Goal: Transaction & Acquisition: Book appointment/travel/reservation

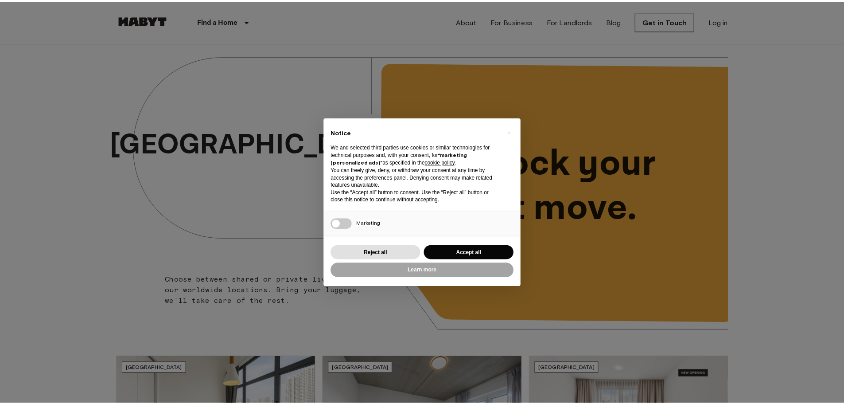
scroll to position [975, 0]
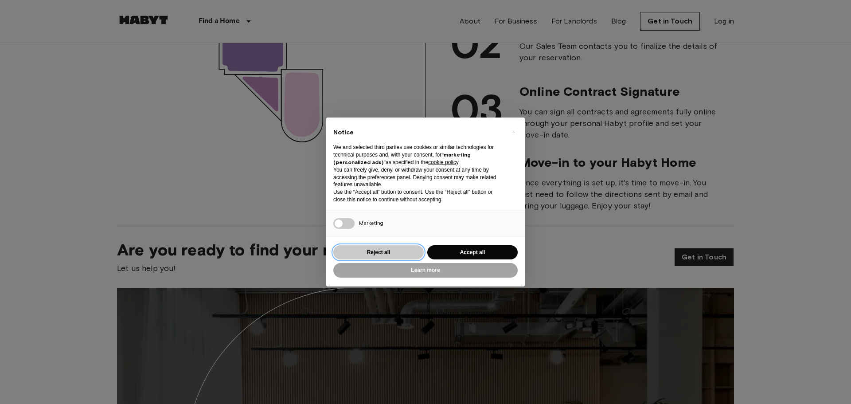
click at [378, 256] on button "Reject all" at bounding box center [378, 252] width 90 height 15
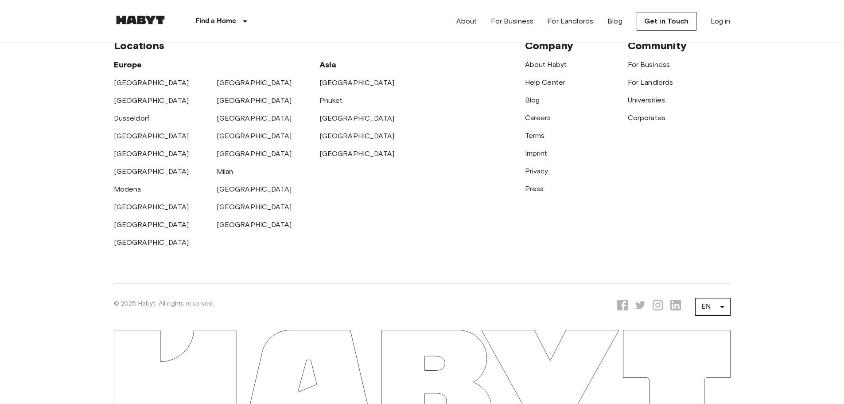
scroll to position [2288, 0]
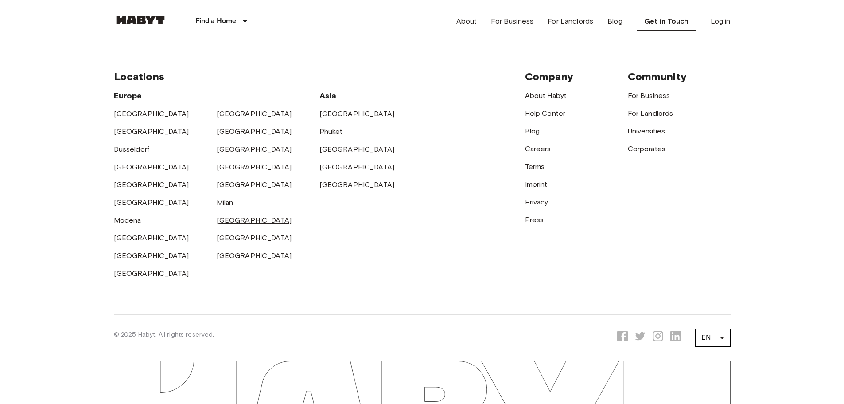
click at [231, 224] on link "[GEOGRAPHIC_DATA]" at bounding box center [254, 220] width 75 height 8
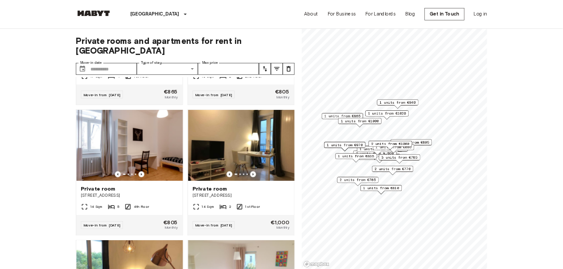
scroll to position [44, 0]
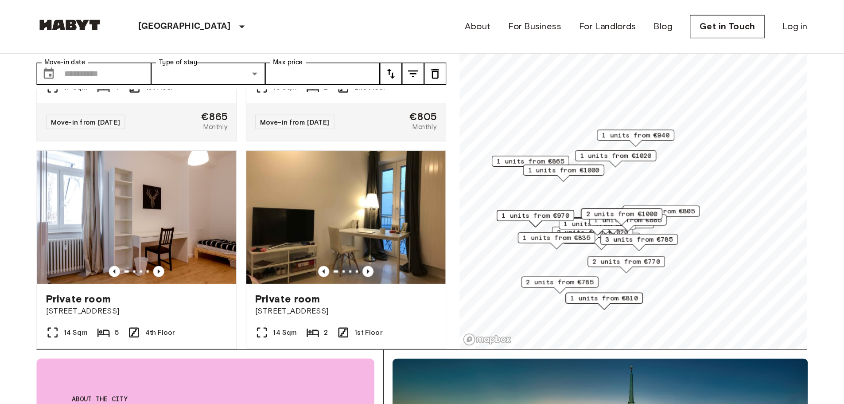
scroll to position [1329, 0]
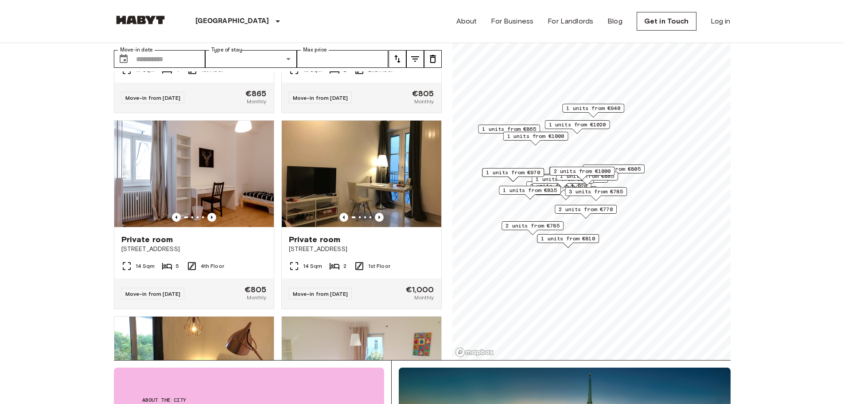
click at [533, 198] on div "Map marker" at bounding box center [530, 196] width 10 height 5
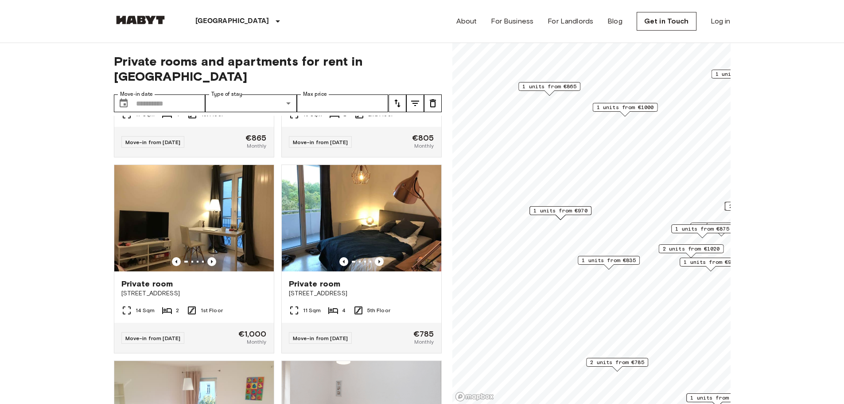
scroll to position [929, 0]
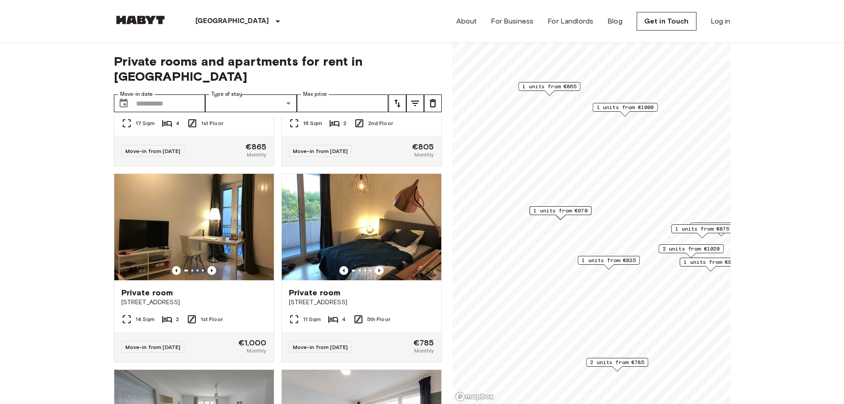
click at [561, 212] on span "1 units from €970" at bounding box center [561, 211] width 54 height 8
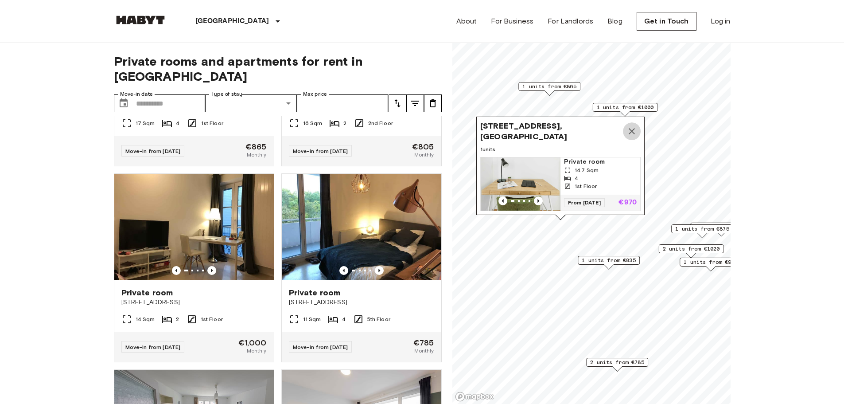
click at [632, 128] on icon "Map marker" at bounding box center [632, 131] width 6 height 6
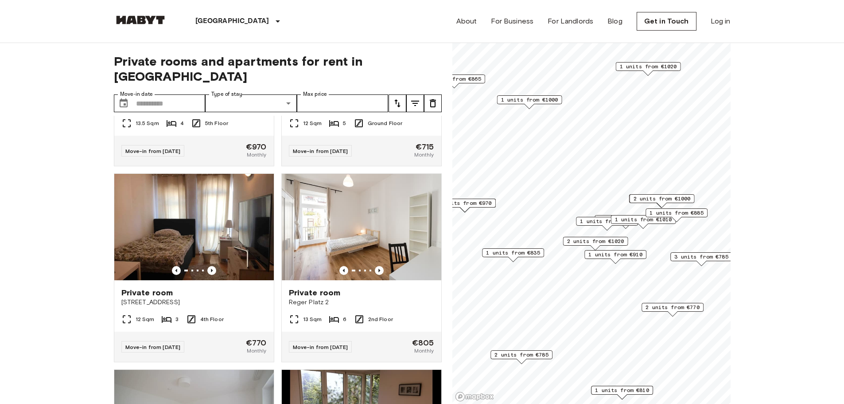
scroll to position [1329, 0]
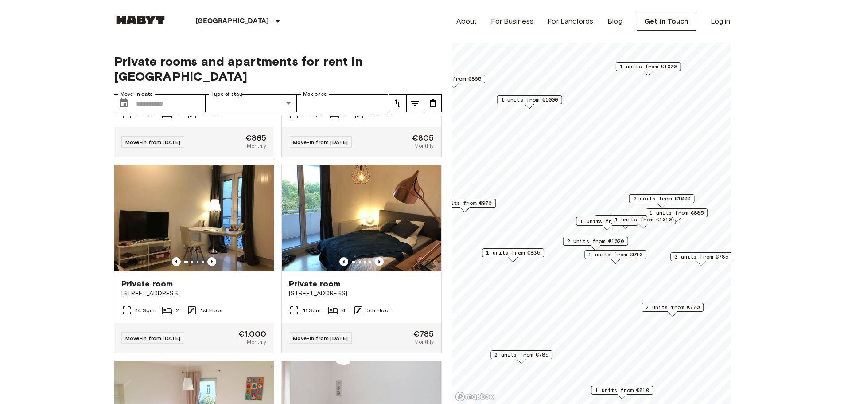
click at [600, 220] on span "1 units from €875" at bounding box center [607, 221] width 54 height 8
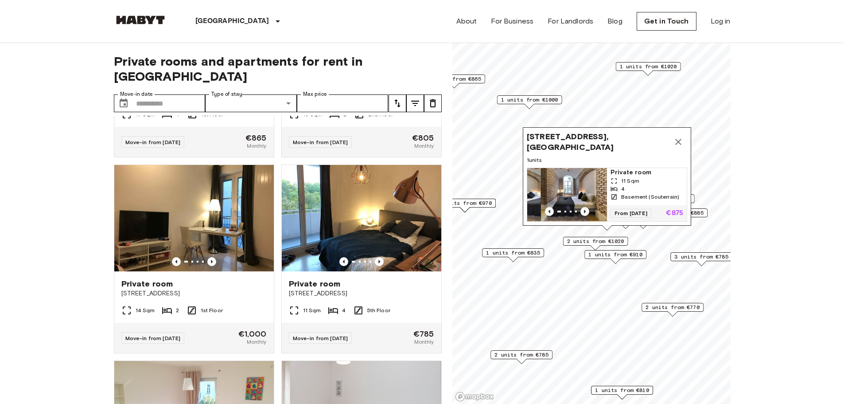
click at [677, 136] on icon "Map marker" at bounding box center [678, 141] width 11 height 11
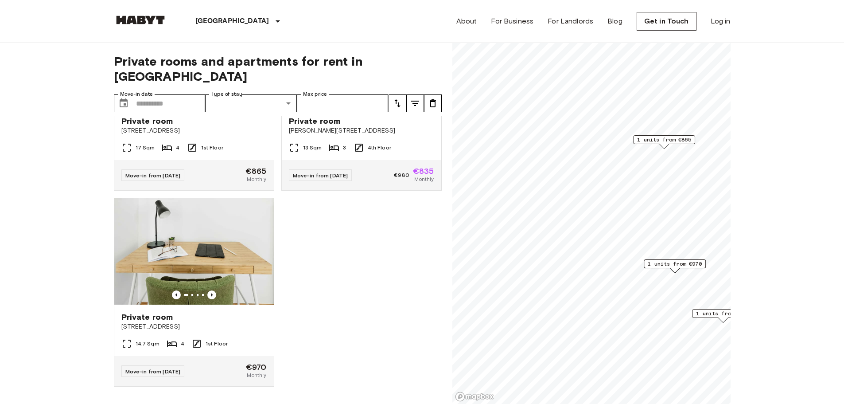
click at [668, 146] on div "Map marker" at bounding box center [664, 146] width 10 height 5
click at [659, 141] on span "1 units from €865" at bounding box center [664, 140] width 54 height 8
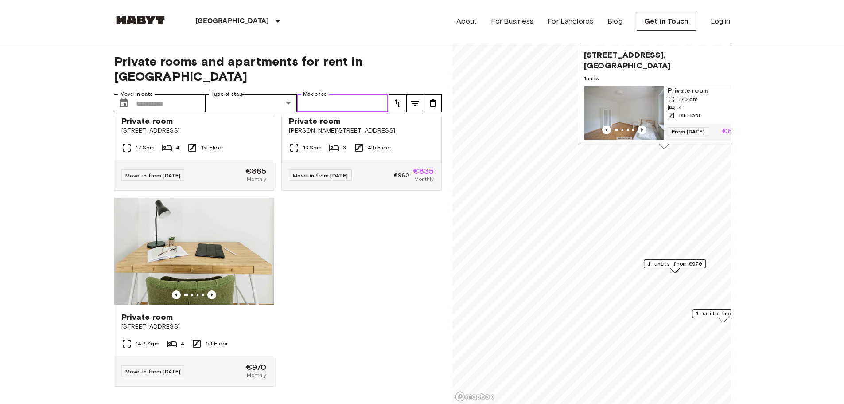
click at [335, 94] on input "Max price" at bounding box center [343, 103] width 92 height 18
click at [406, 94] on button "tune" at bounding box center [415, 103] width 18 height 18
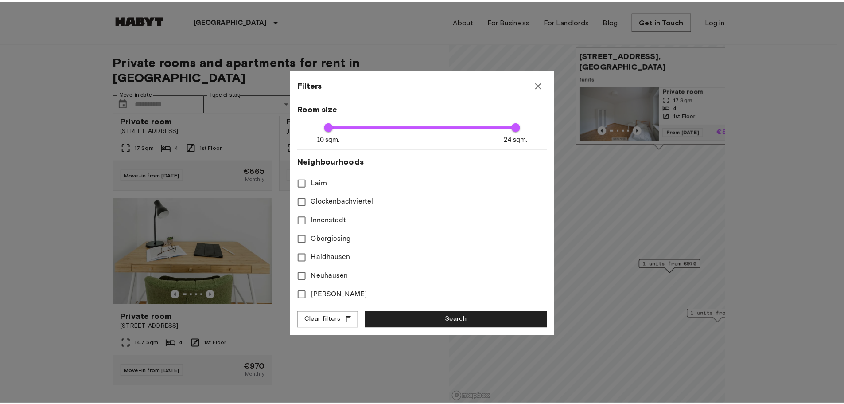
scroll to position [177, 0]
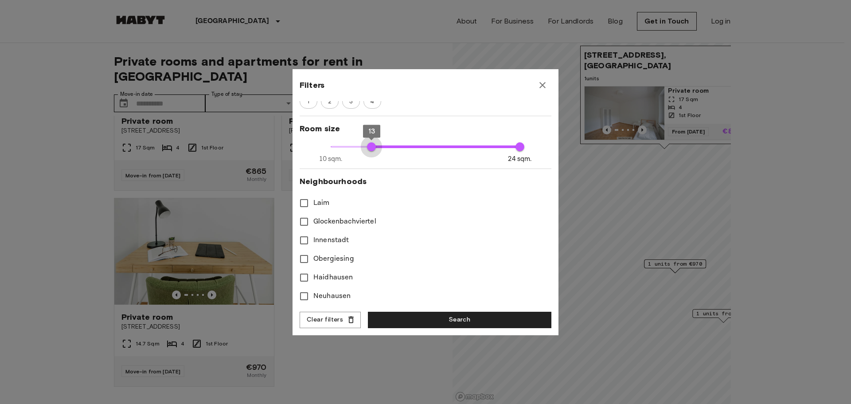
type input "**"
drag, startPoint x: 326, startPoint y: 146, endPoint x: 378, endPoint y: 144, distance: 51.9
click at [381, 144] on span "14" at bounding box center [385, 146] width 9 height 9
click at [433, 327] on button "Search" at bounding box center [459, 320] width 183 height 16
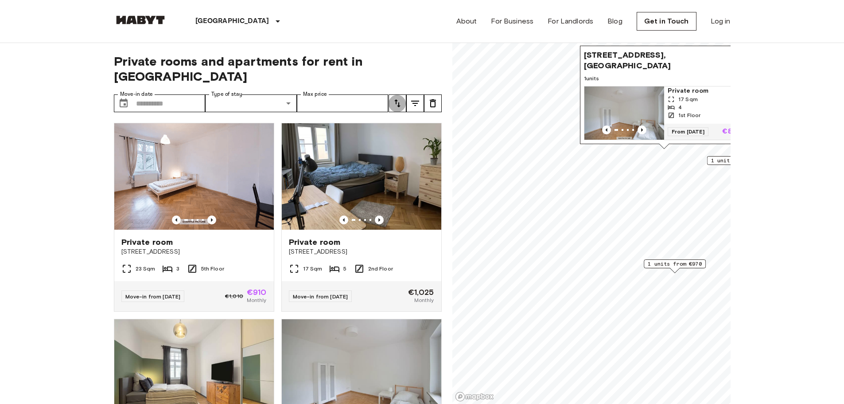
click at [394, 98] on icon "tune" at bounding box center [397, 103] width 11 height 11
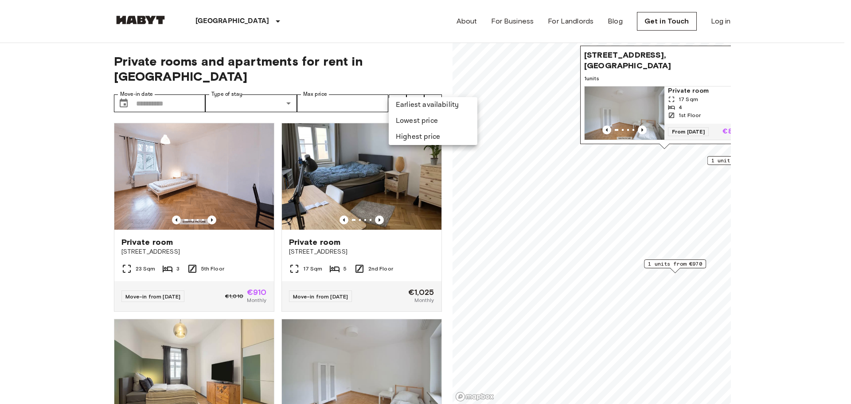
click at [404, 107] on li "Earliest availability" at bounding box center [433, 105] width 89 height 16
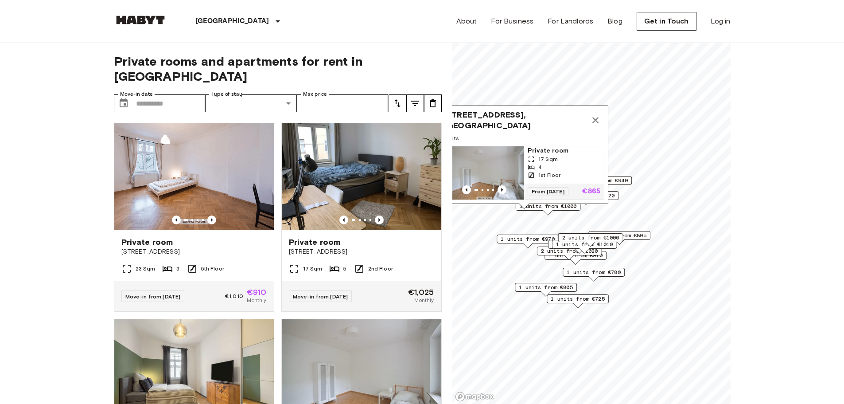
drag, startPoint x: 681, startPoint y: 296, endPoint x: 568, endPoint y: 271, distance: 115.7
click at [568, 271] on span "1 units from €780" at bounding box center [594, 272] width 54 height 8
click at [592, 303] on div "1 units from €725" at bounding box center [578, 298] width 62 height 9
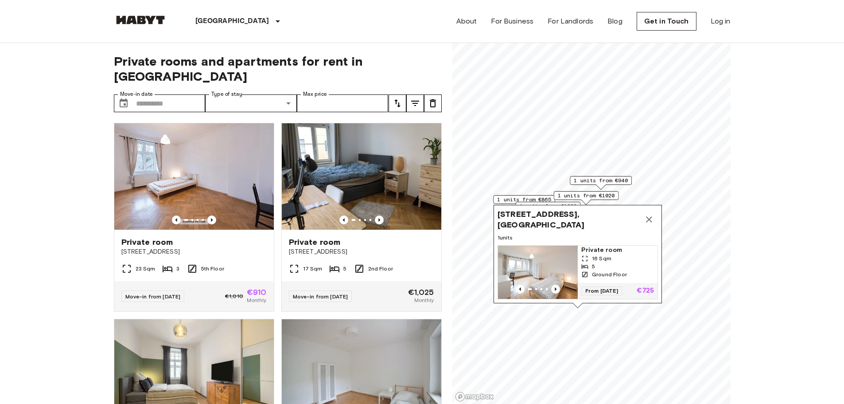
click at [538, 256] on img "Map marker" at bounding box center [538, 272] width 80 height 53
click at [645, 214] on icon "Map marker" at bounding box center [649, 219] width 11 height 11
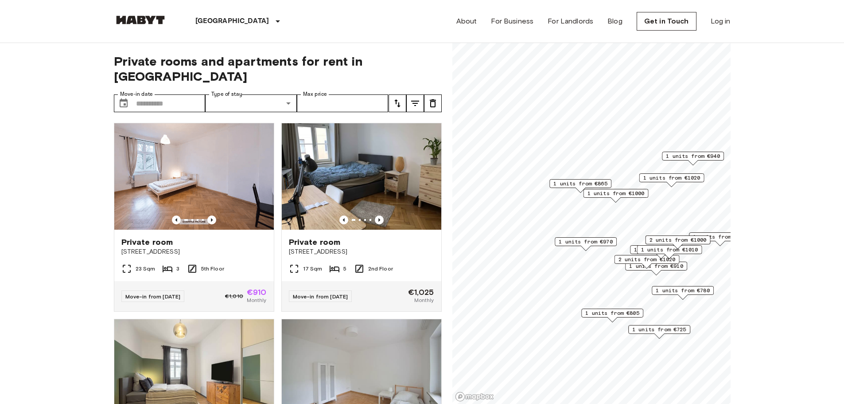
click at [419, 98] on icon "tune" at bounding box center [415, 103] width 11 height 11
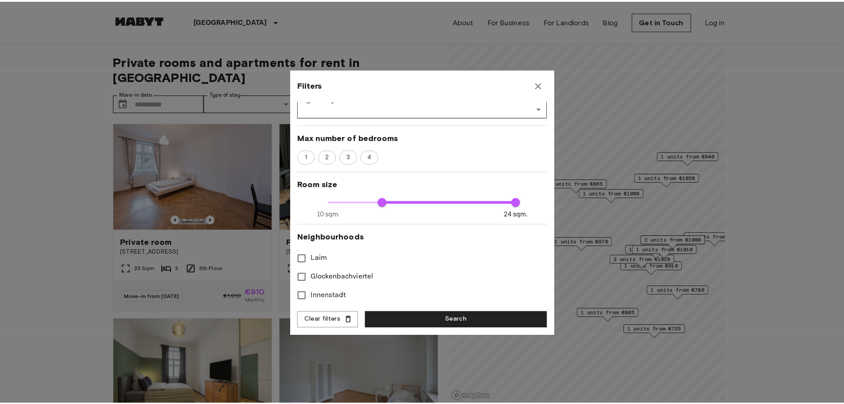
scroll to position [119, 0]
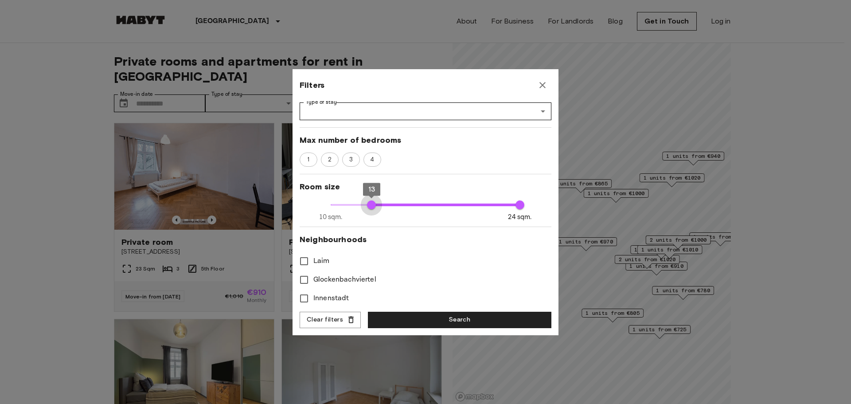
type input "**"
drag, startPoint x: 383, startPoint y: 204, endPoint x: 360, endPoint y: 207, distance: 23.6
click at [360, 207] on span "12" at bounding box center [358, 204] width 9 height 9
click at [460, 320] on button "Search" at bounding box center [459, 320] width 183 height 16
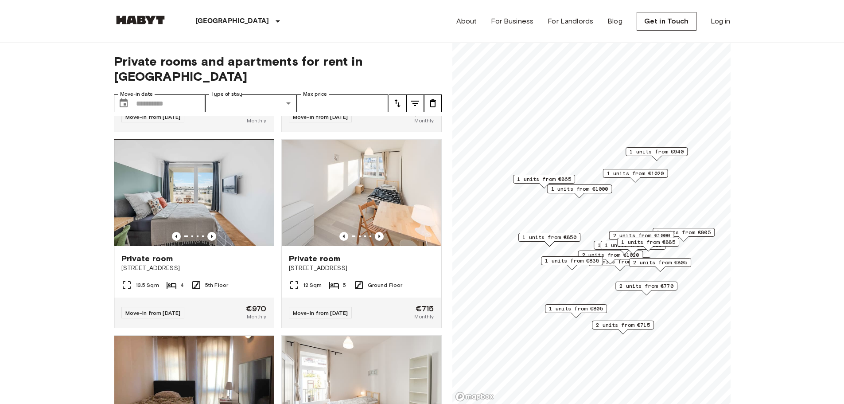
scroll to position [576, 0]
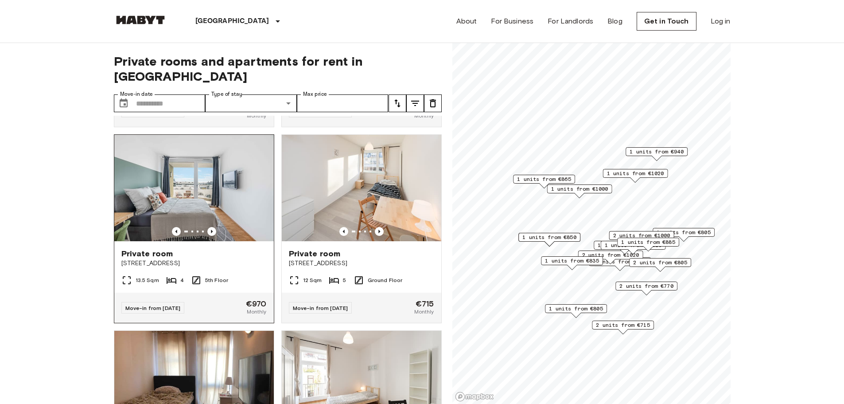
click at [214, 183] on img at bounding box center [194, 188] width 160 height 106
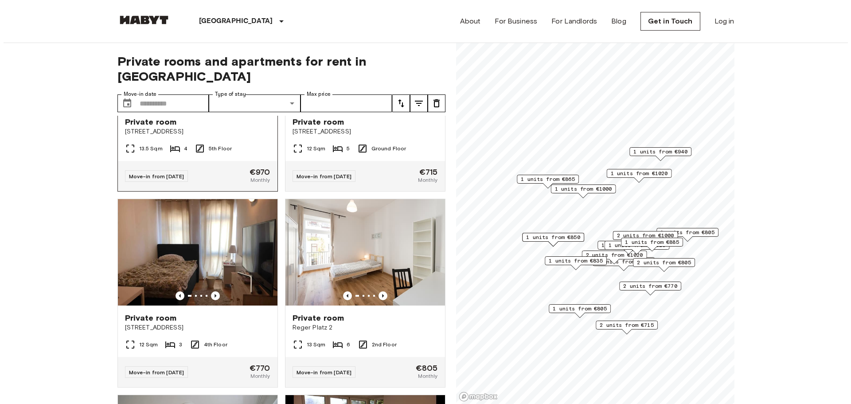
scroll to position [709, 0]
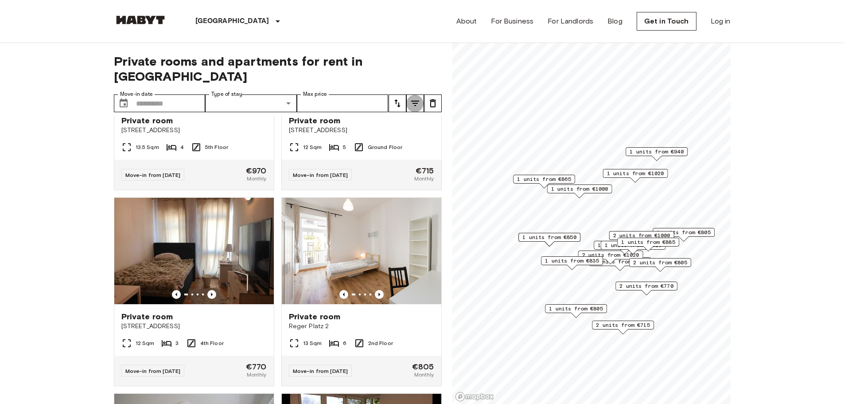
click at [417, 98] on icon "tune" at bounding box center [415, 103] width 11 height 11
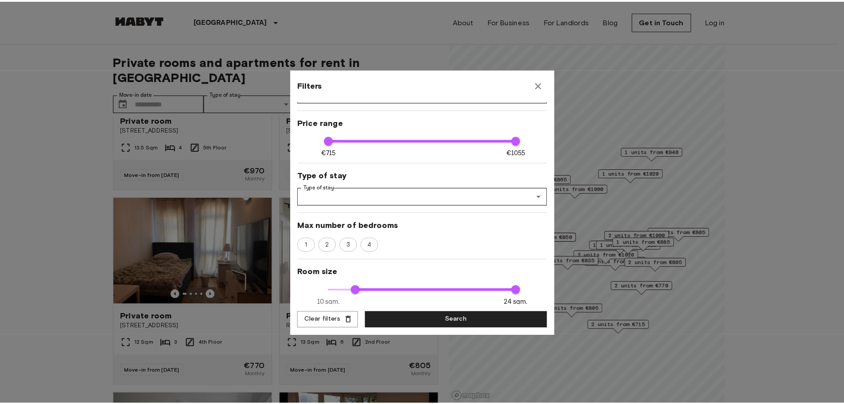
scroll to position [133, 0]
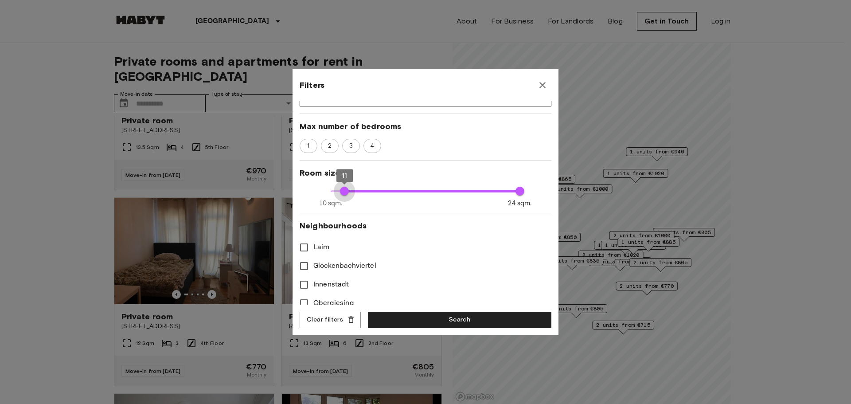
type input "**"
drag, startPoint x: 355, startPoint y: 187, endPoint x: 335, endPoint y: 190, distance: 19.7
click at [335, 190] on span "10" at bounding box center [331, 191] width 9 height 9
click at [460, 320] on button "Search" at bounding box center [459, 320] width 183 height 16
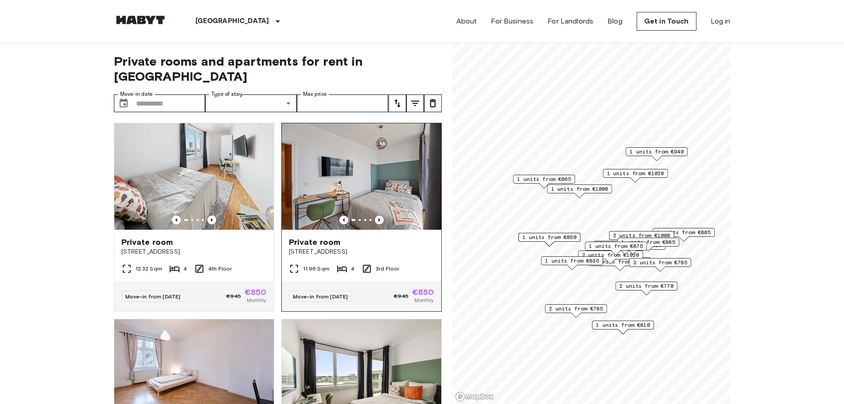
click at [376, 215] on icon "Previous image" at bounding box center [379, 219] width 9 height 9
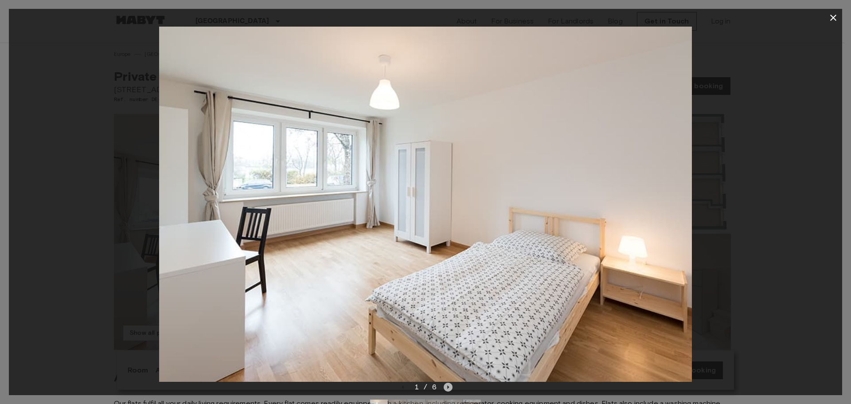
click at [448, 382] on icon "Next image" at bounding box center [448, 386] width 9 height 9
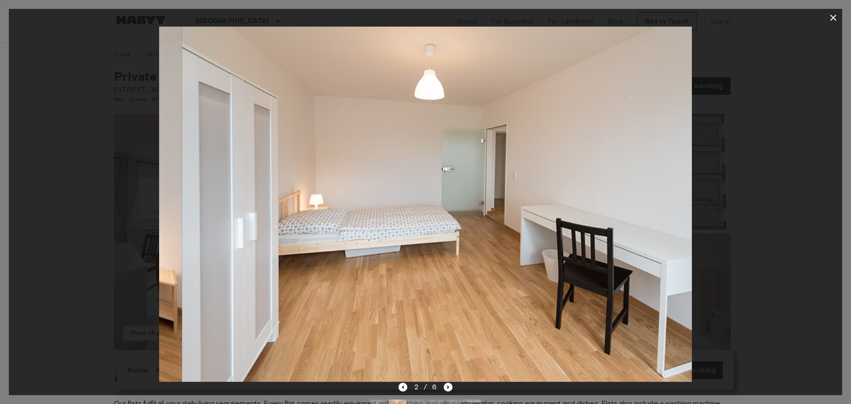
click at [448, 382] on icon "Next image" at bounding box center [448, 386] width 9 height 9
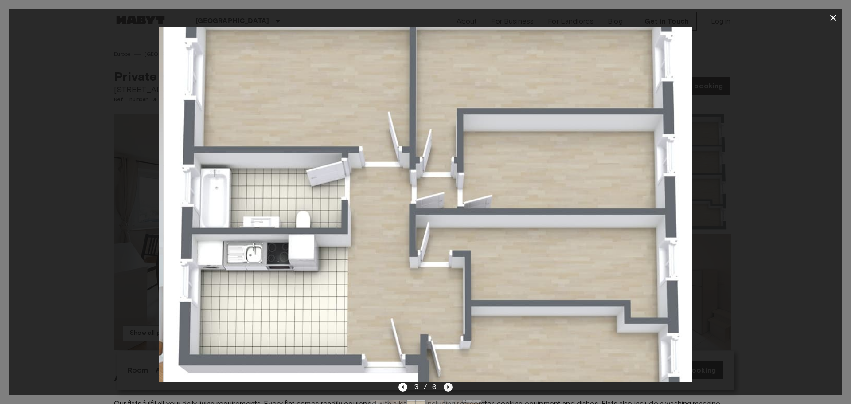
click at [448, 382] on icon "Next image" at bounding box center [448, 386] width 9 height 9
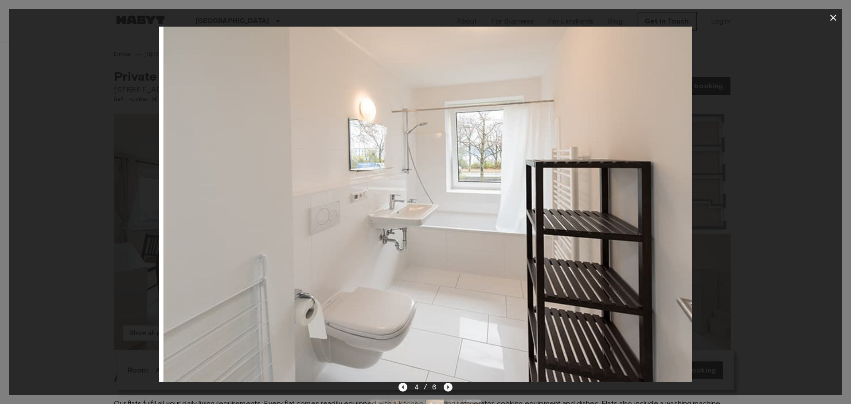
click at [448, 382] on icon "Next image" at bounding box center [448, 386] width 9 height 9
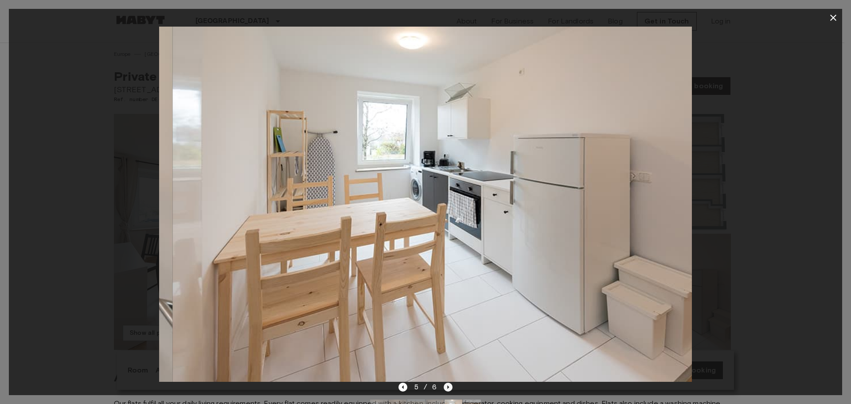
click at [448, 382] on icon "Next image" at bounding box center [448, 386] width 9 height 9
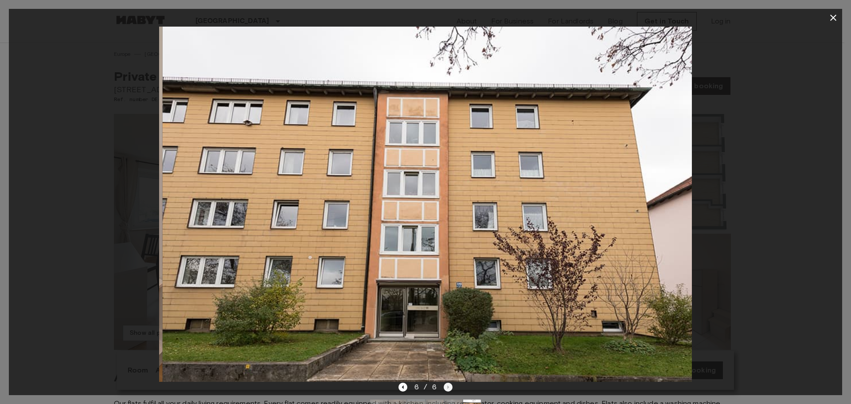
click at [448, 382] on div "6 / 6" at bounding box center [425, 387] width 55 height 11
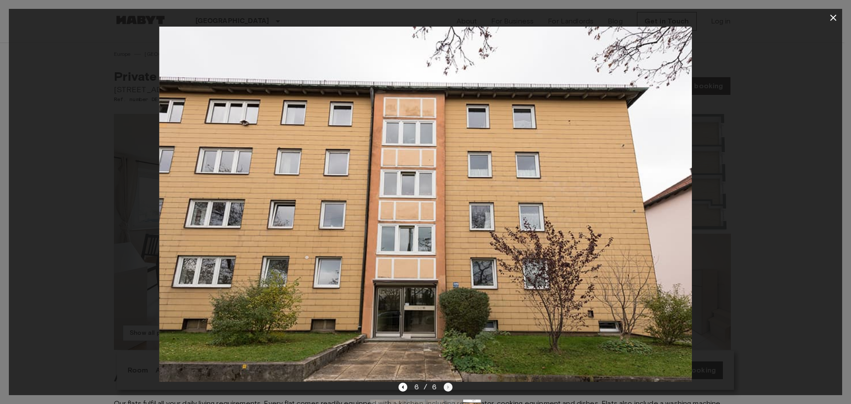
click at [448, 382] on div "6 / 6" at bounding box center [425, 387] width 55 height 11
click at [830, 23] on button "button" at bounding box center [833, 18] width 18 height 18
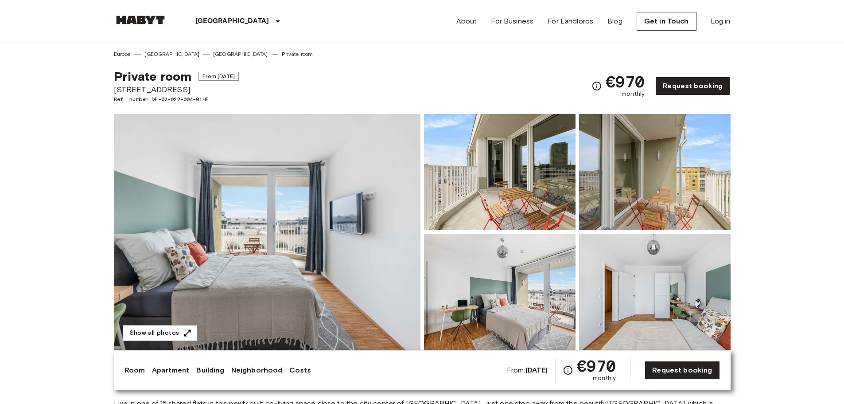
click at [295, 266] on img at bounding box center [267, 232] width 307 height 236
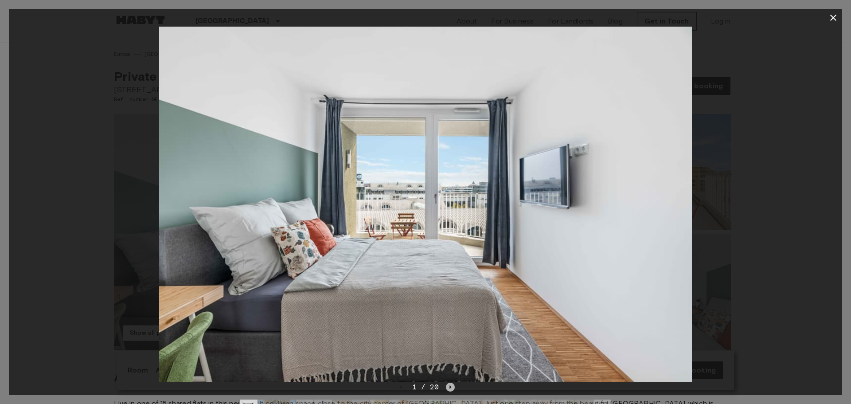
click at [453, 383] on icon "Next image" at bounding box center [450, 386] width 9 height 9
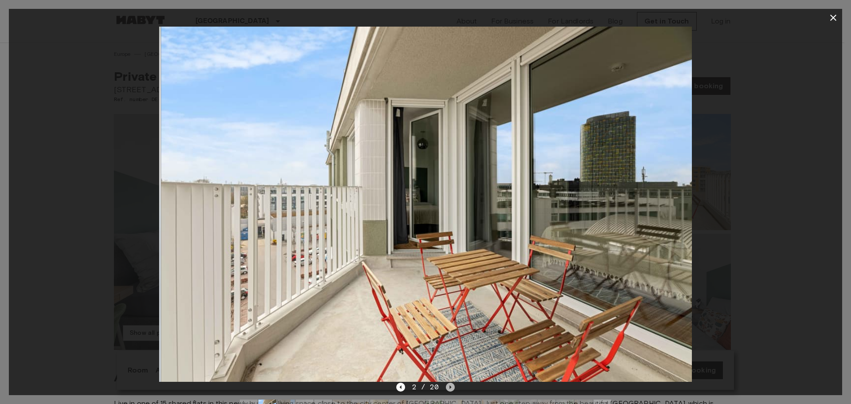
click at [453, 383] on icon "Next image" at bounding box center [450, 386] width 9 height 9
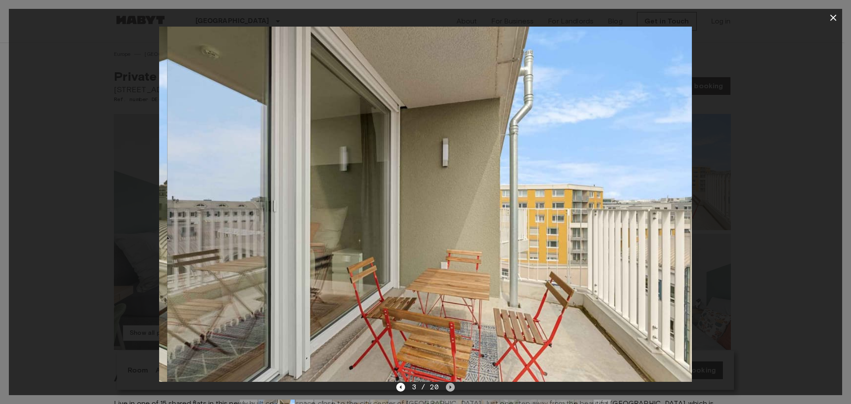
click at [453, 383] on icon "Next image" at bounding box center [450, 386] width 9 height 9
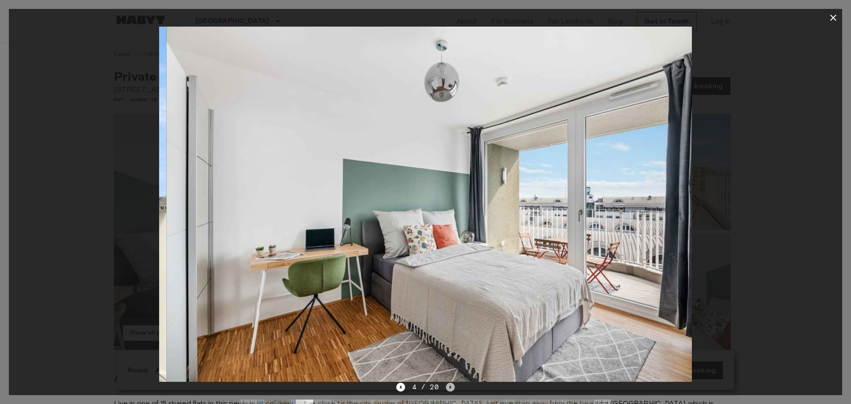
click at [453, 383] on icon "Next image" at bounding box center [450, 386] width 9 height 9
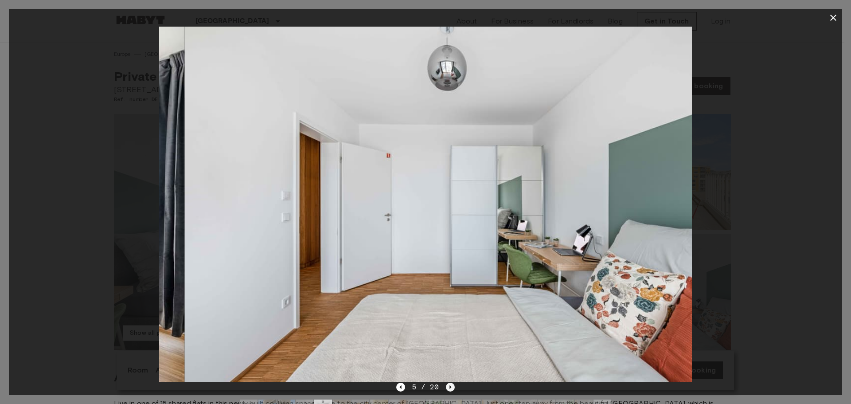
click at [453, 383] on icon "Next image" at bounding box center [450, 386] width 9 height 9
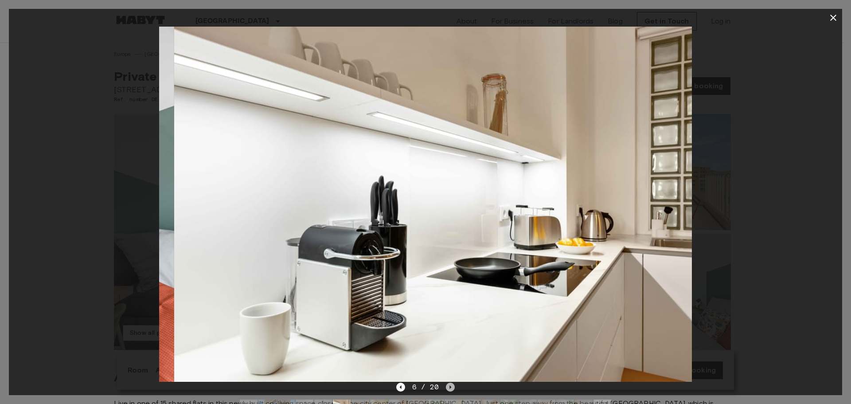
click at [453, 383] on icon "Next image" at bounding box center [450, 386] width 9 height 9
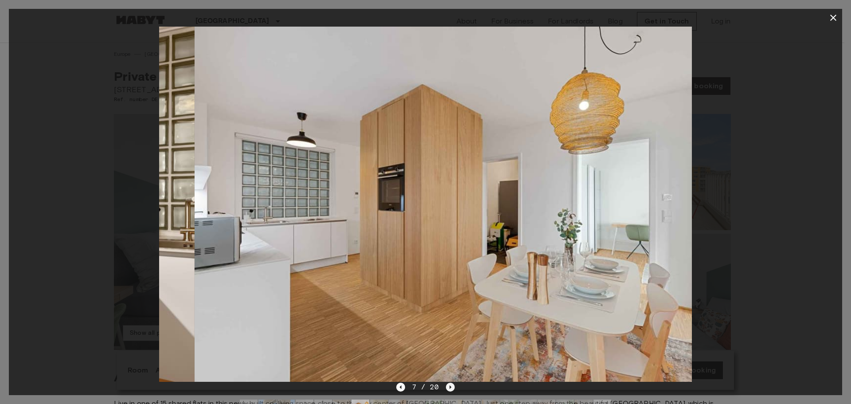
click at [453, 383] on icon "Next image" at bounding box center [450, 386] width 9 height 9
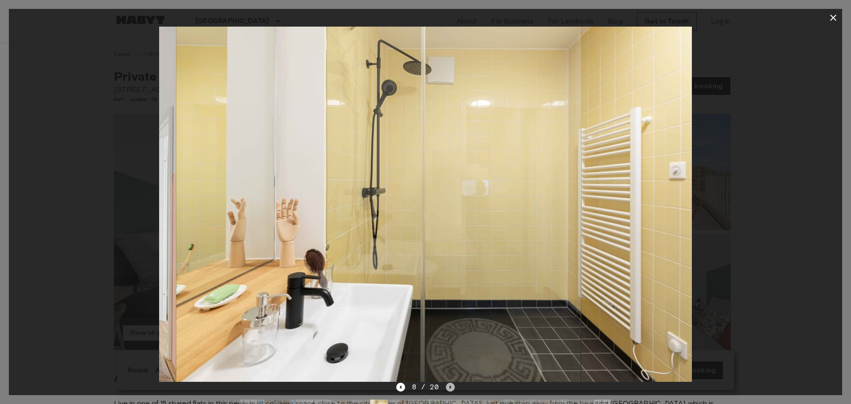
click at [453, 383] on icon "Next image" at bounding box center [450, 386] width 9 height 9
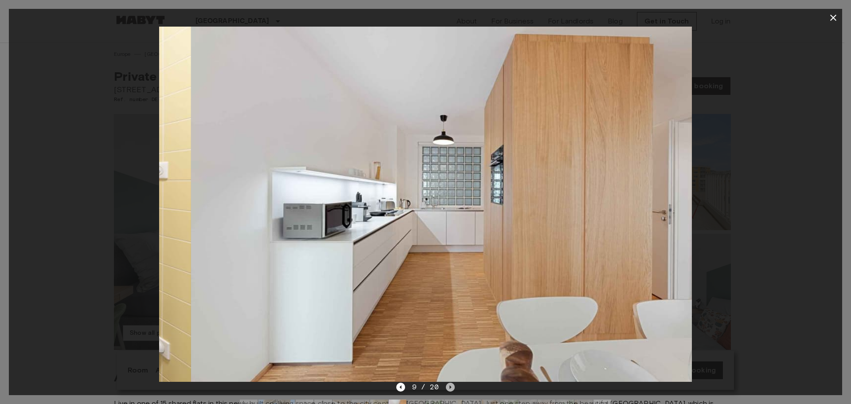
click at [453, 383] on icon "Next image" at bounding box center [450, 386] width 9 height 9
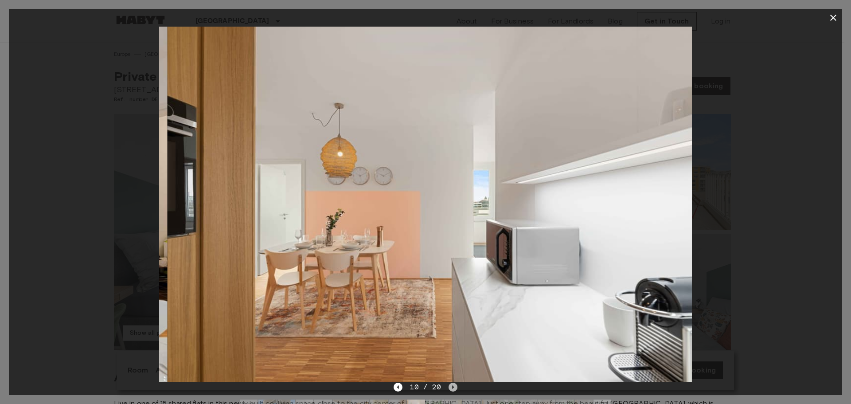
click at [453, 383] on icon "Next image" at bounding box center [452, 386] width 9 height 9
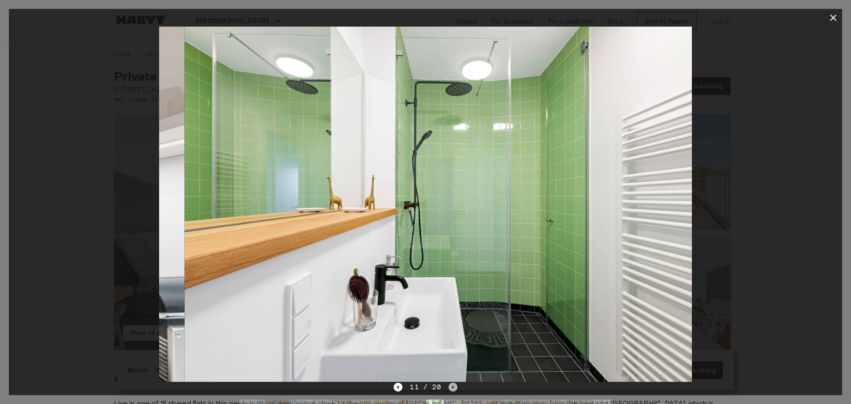
click at [453, 383] on icon "Next image" at bounding box center [452, 386] width 9 height 9
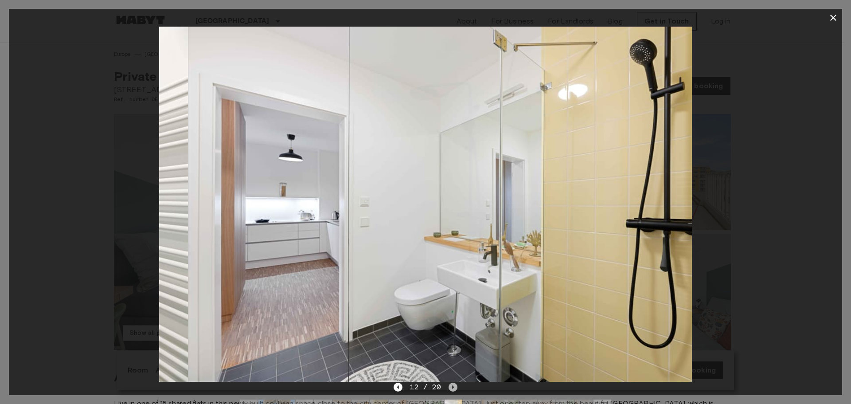
click at [453, 383] on icon "Next image" at bounding box center [452, 386] width 9 height 9
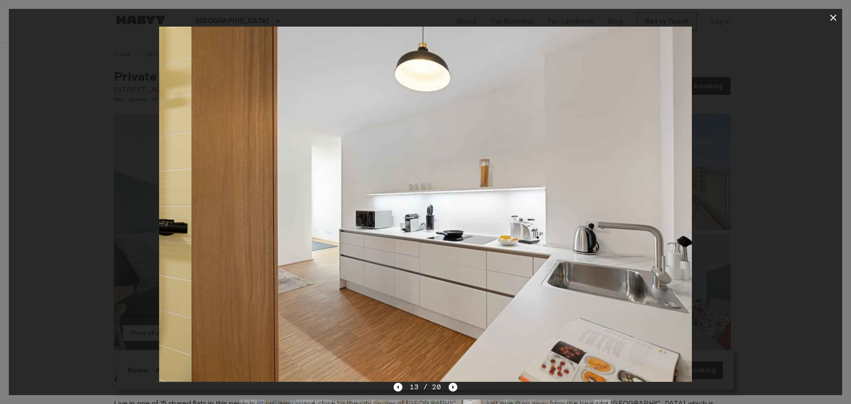
click at [453, 383] on icon "Next image" at bounding box center [452, 386] width 9 height 9
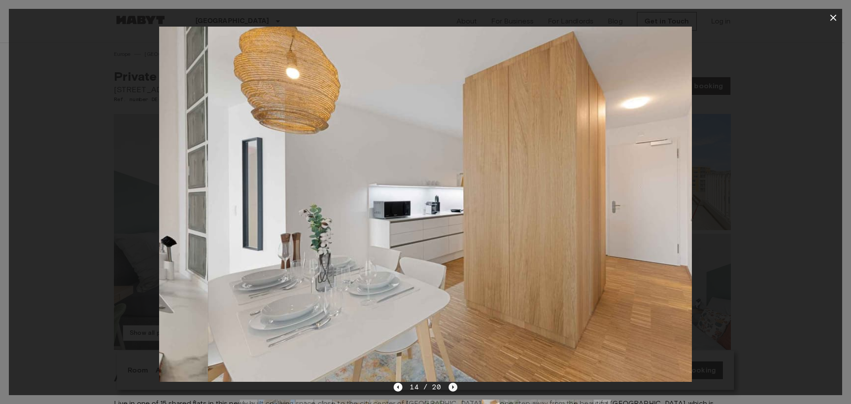
click at [453, 383] on icon "Next image" at bounding box center [452, 386] width 9 height 9
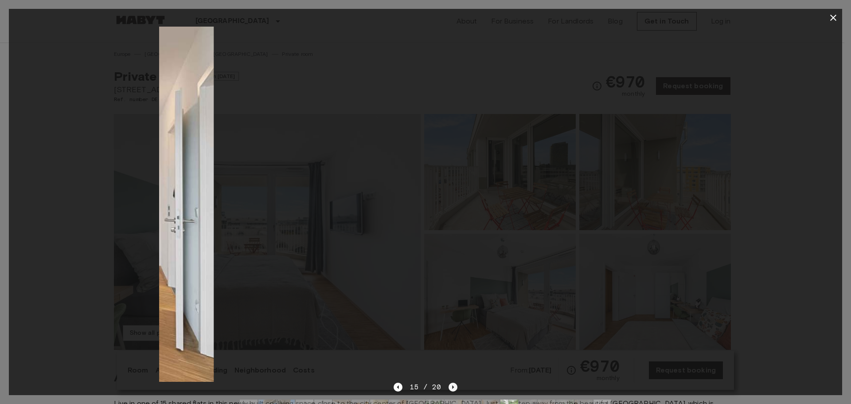
click at [453, 383] on icon "Next image" at bounding box center [452, 386] width 9 height 9
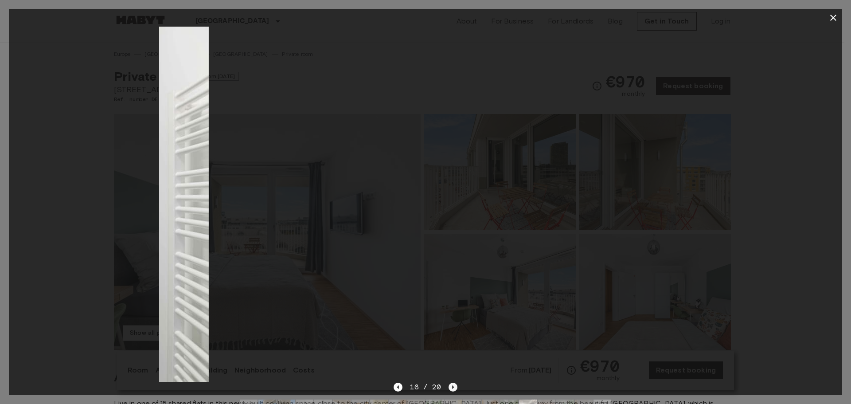
click at [453, 383] on icon "Next image" at bounding box center [452, 386] width 9 height 9
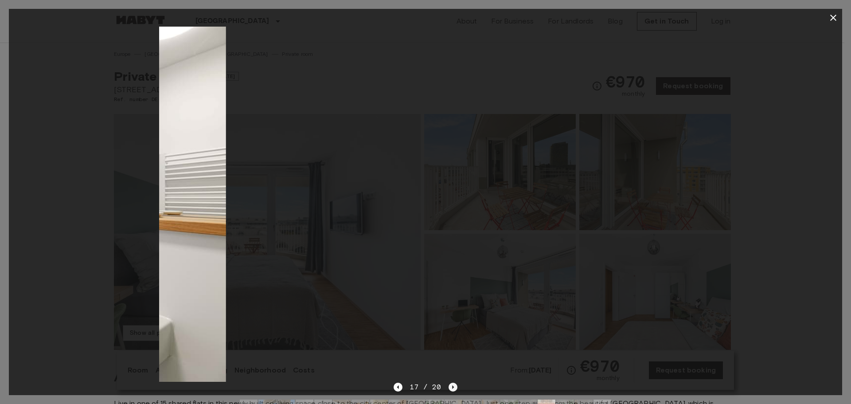
click at [453, 383] on icon "Next image" at bounding box center [452, 386] width 9 height 9
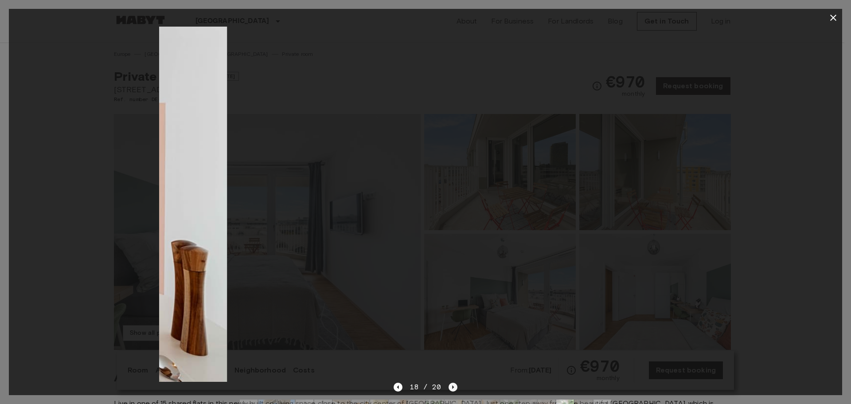
click at [453, 383] on icon "Next image" at bounding box center [452, 386] width 9 height 9
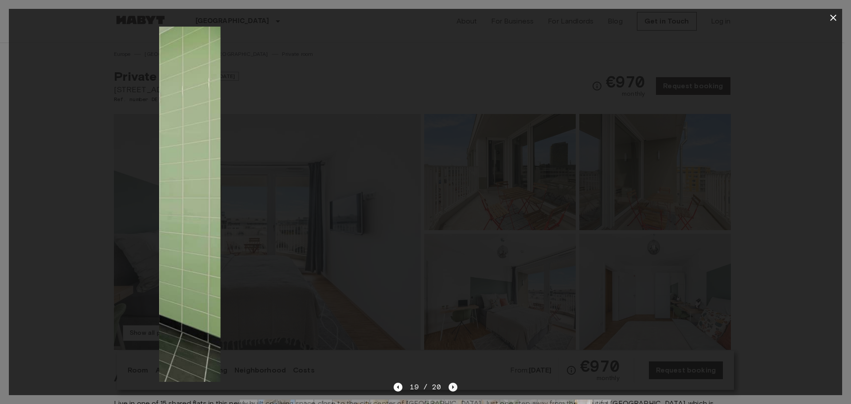
click at [453, 383] on icon "Next image" at bounding box center [452, 386] width 9 height 9
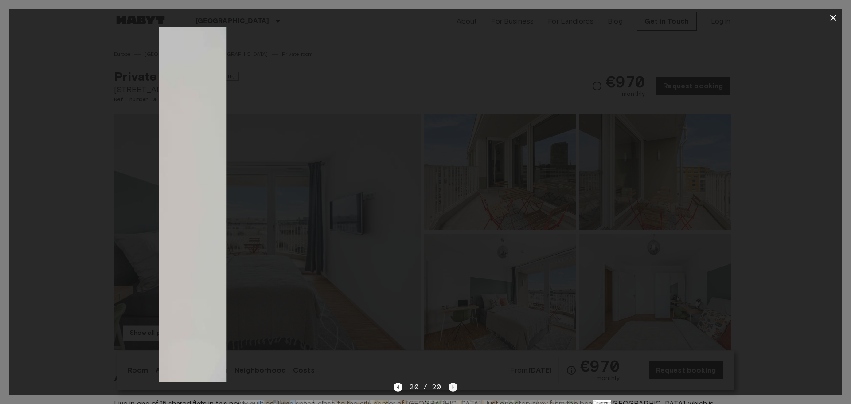
click at [453, 383] on div "20 / 20" at bounding box center [425, 387] width 63 height 11
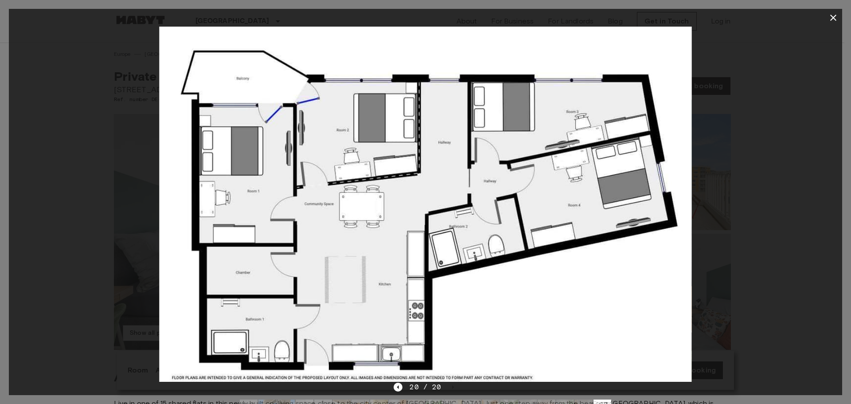
click at [839, 22] on button "button" at bounding box center [833, 18] width 18 height 18
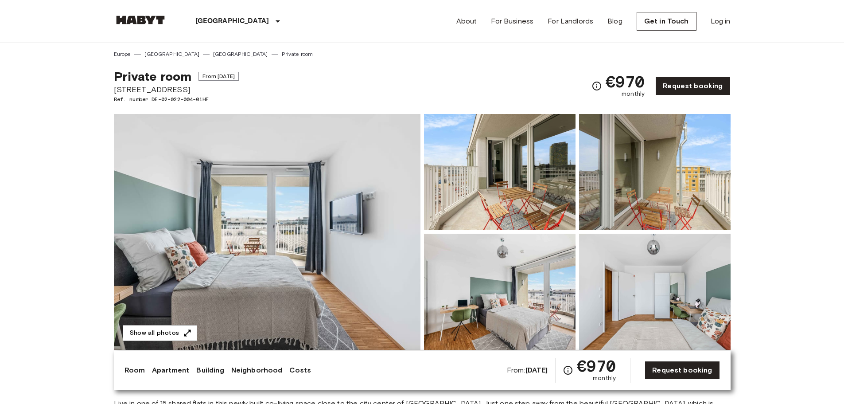
click at [287, 254] on img at bounding box center [267, 232] width 307 height 236
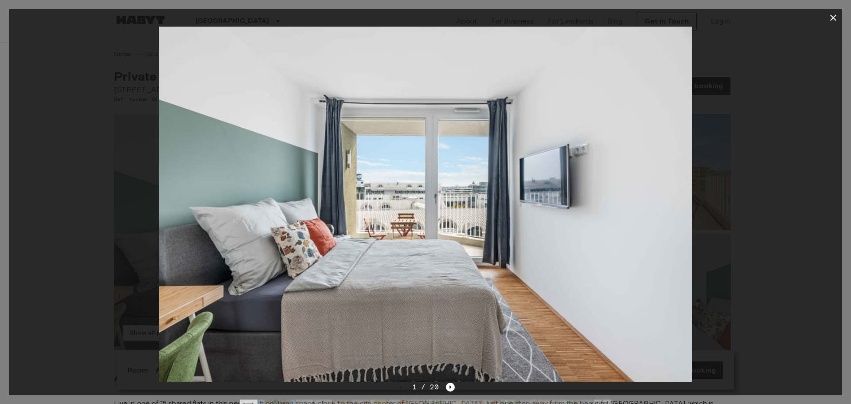
click at [833, 19] on icon "button" at bounding box center [833, 17] width 11 height 11
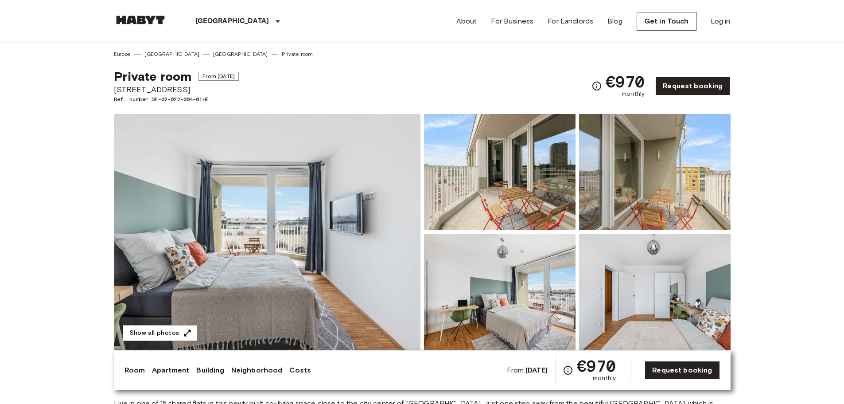
click at [118, 89] on span "Tübinger Straße 3c" at bounding box center [176, 90] width 125 height 12
drag, startPoint x: 118, startPoint y: 89, endPoint x: 177, endPoint y: 86, distance: 59.4
click at [177, 86] on span "Tübinger Straße 3c" at bounding box center [176, 90] width 125 height 12
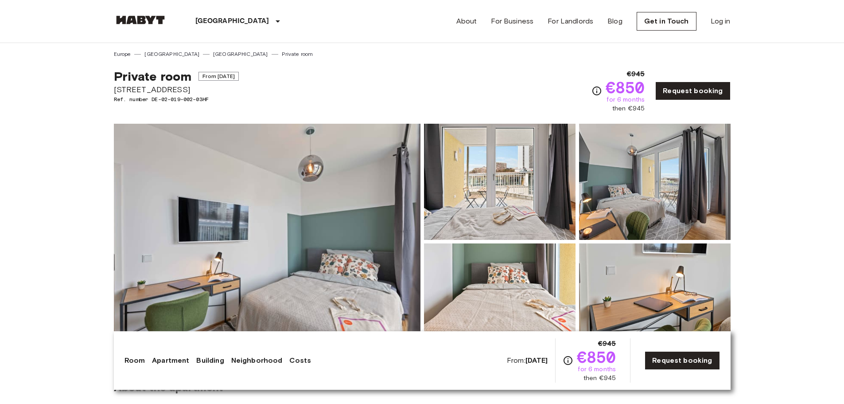
click at [363, 234] on img at bounding box center [267, 242] width 307 height 236
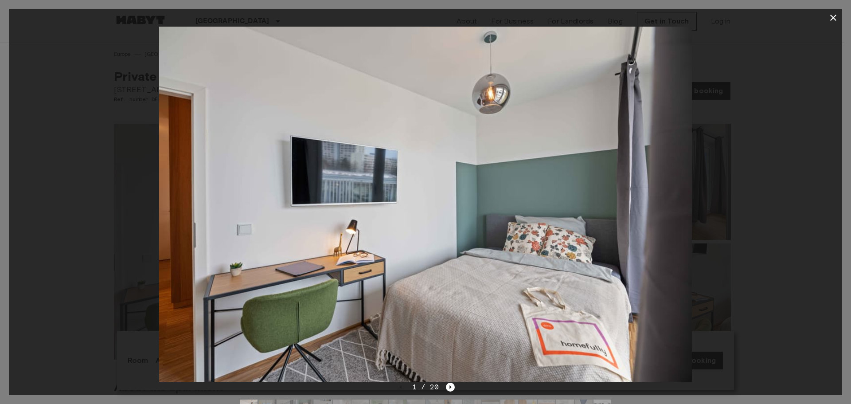
click at [455, 386] on div "1 / 20" at bounding box center [425, 403] width 833 height 43
click at [450, 387] on icon "Next image" at bounding box center [451, 387] width 2 height 4
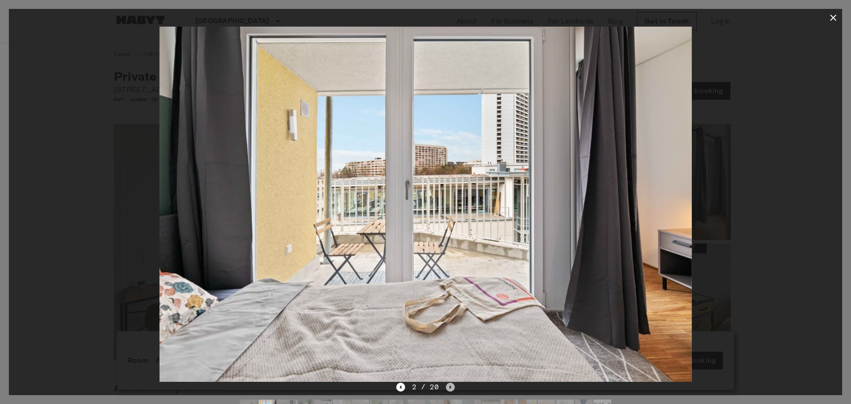
click at [450, 387] on icon "Next image" at bounding box center [451, 387] width 2 height 4
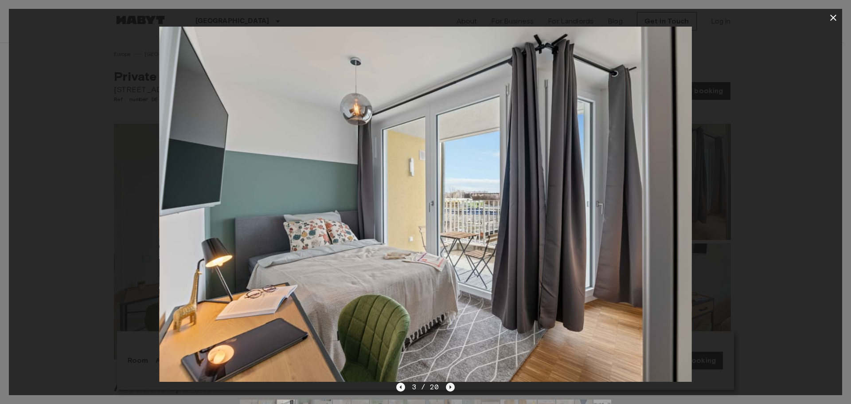
click at [450, 387] on icon "Next image" at bounding box center [451, 387] width 2 height 4
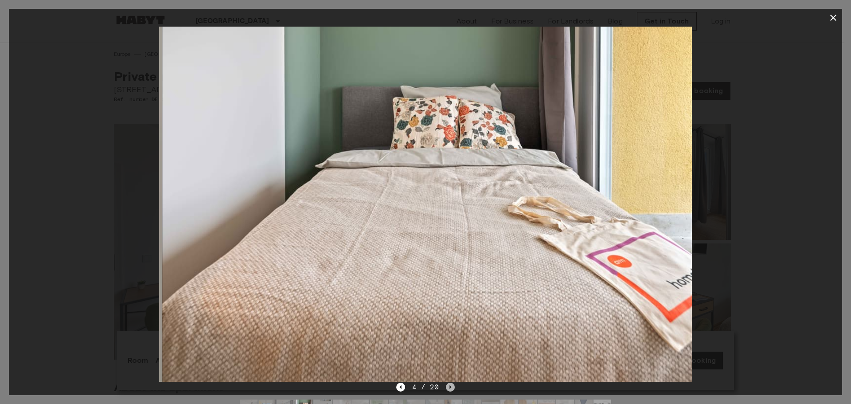
click at [450, 387] on icon "Next image" at bounding box center [451, 387] width 2 height 4
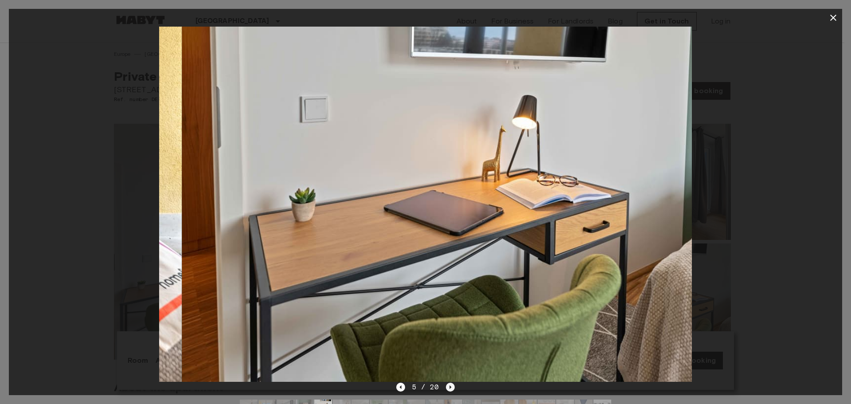
click at [450, 387] on icon "Next image" at bounding box center [451, 387] width 2 height 4
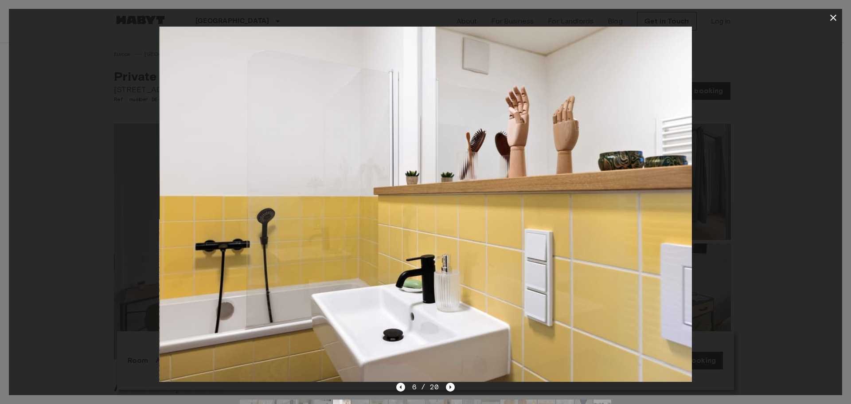
click at [830, 22] on icon "button" at bounding box center [833, 17] width 11 height 11
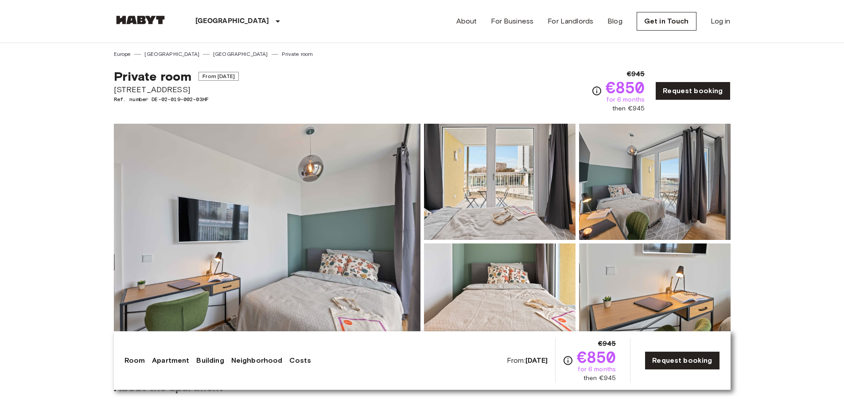
click at [132, 91] on span "Tübinger Straße 3" at bounding box center [176, 90] width 125 height 12
drag, startPoint x: 132, startPoint y: 91, endPoint x: 176, endPoint y: 86, distance: 45.1
click at [176, 86] on span "Tübinger Straße 3" at bounding box center [176, 90] width 125 height 12
copy span "Tübinger Straße 3"
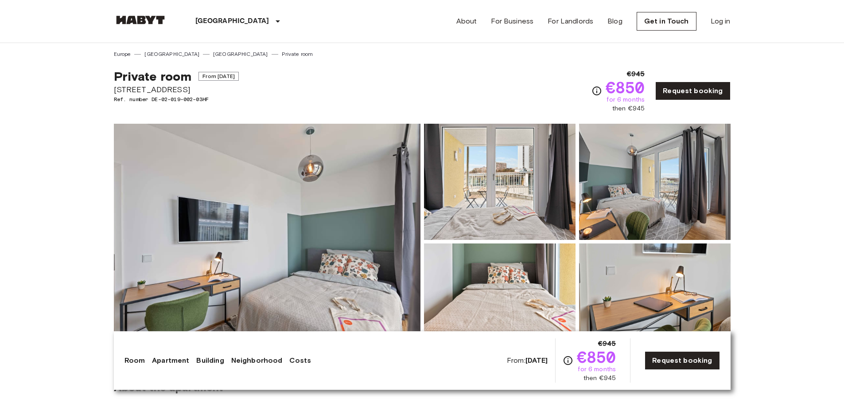
scroll to position [89, 0]
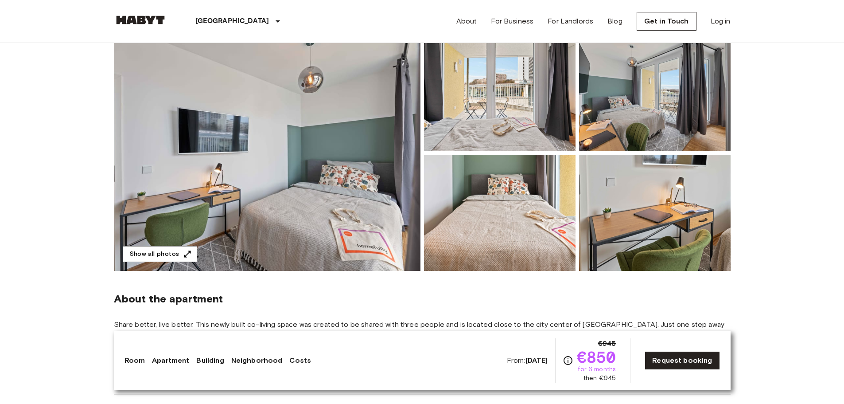
click at [351, 189] on img at bounding box center [267, 153] width 307 height 236
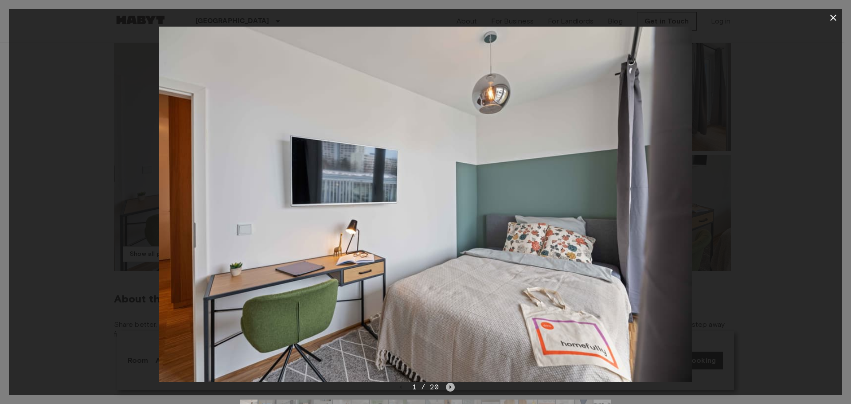
click at [453, 383] on icon "Next image" at bounding box center [450, 386] width 9 height 9
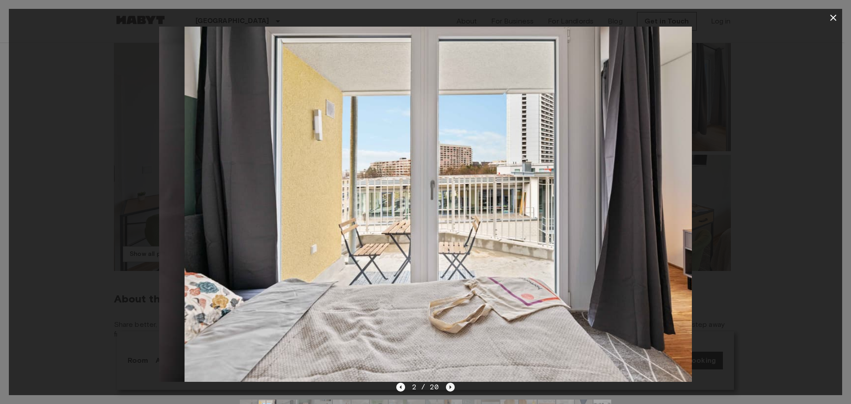
click at [453, 383] on icon "Next image" at bounding box center [450, 386] width 9 height 9
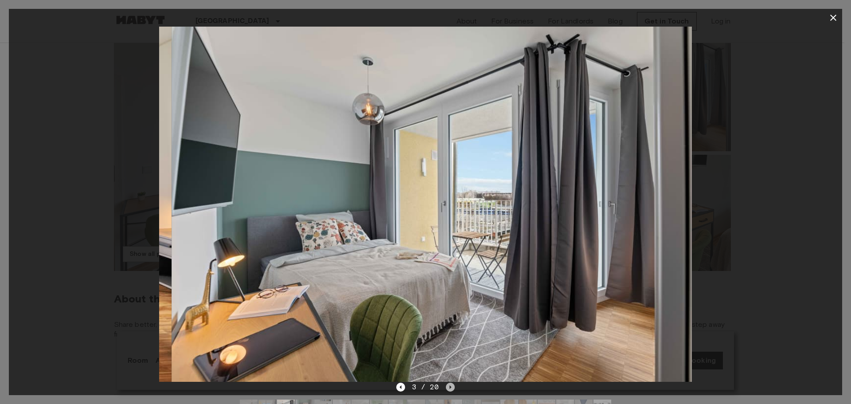
click at [453, 383] on icon "Next image" at bounding box center [450, 386] width 9 height 9
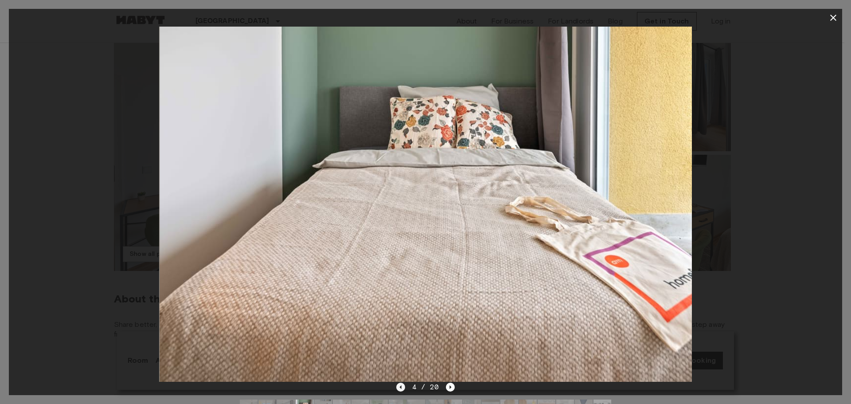
click at [398, 387] on icon "Previous image" at bounding box center [400, 386] width 9 height 9
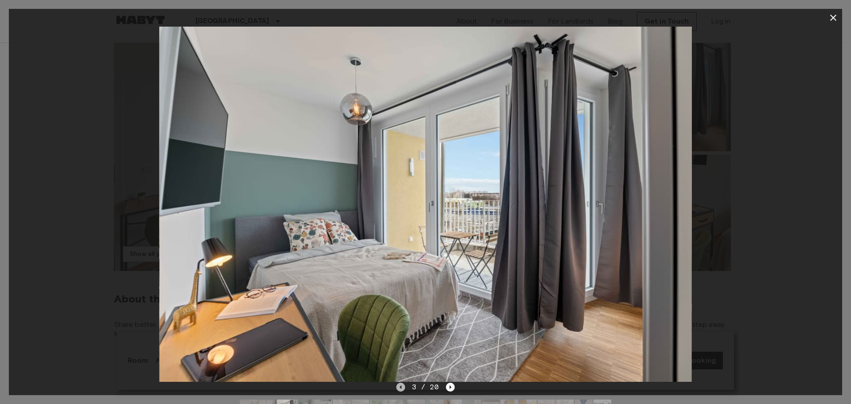
click at [398, 387] on icon "Previous image" at bounding box center [400, 386] width 9 height 9
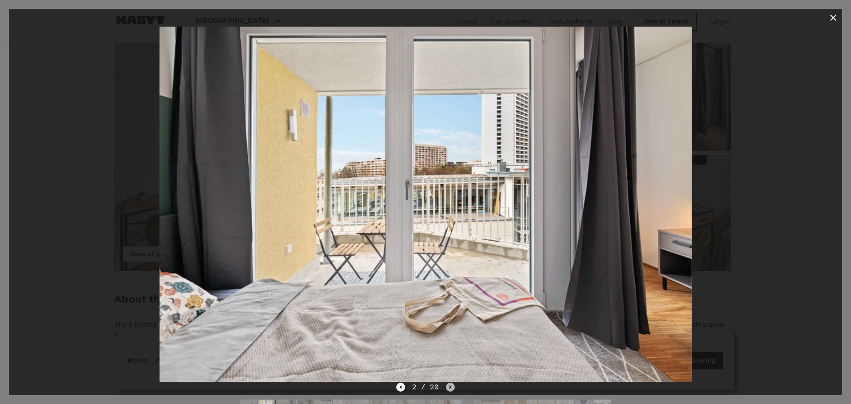
click at [449, 387] on icon "Next image" at bounding box center [450, 386] width 9 height 9
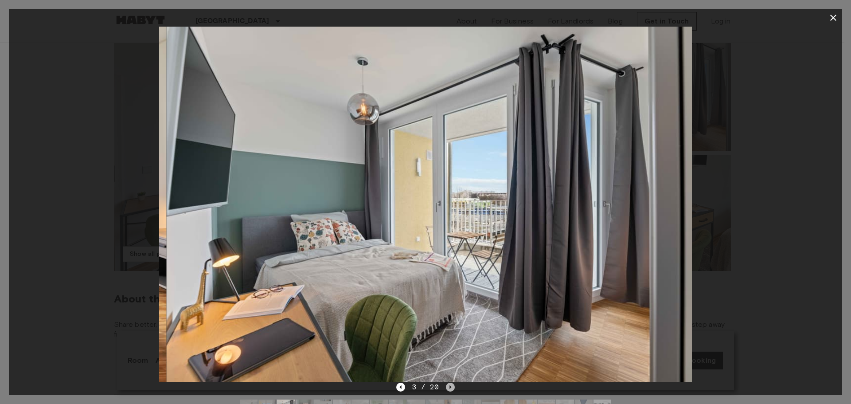
click at [449, 387] on icon "Next image" at bounding box center [450, 386] width 9 height 9
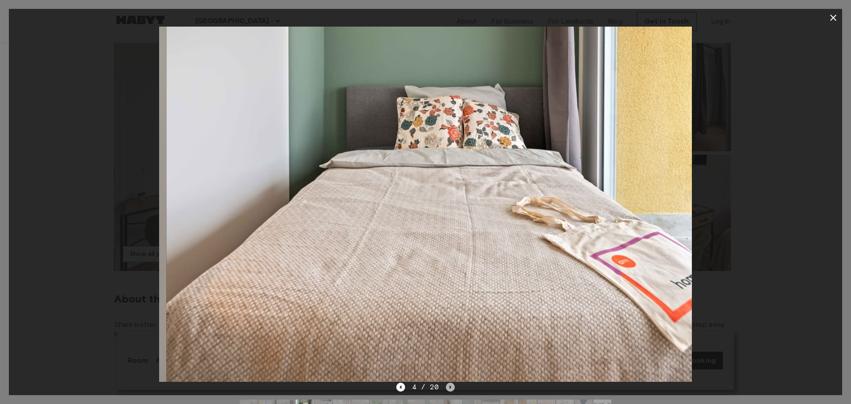
click at [450, 387] on icon "Next image" at bounding box center [451, 387] width 2 height 4
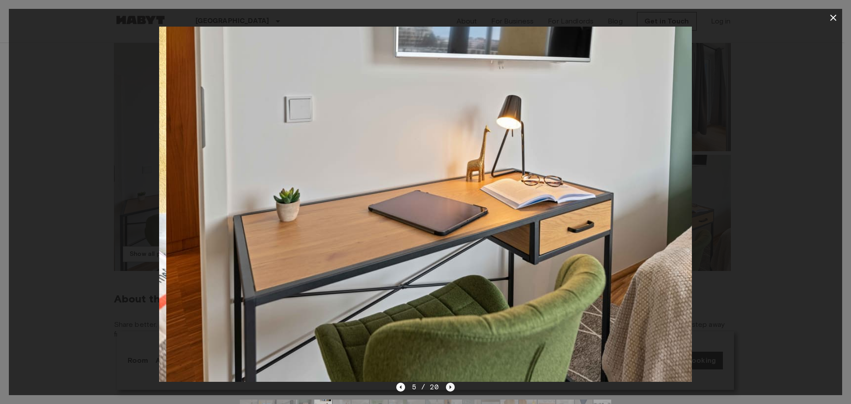
click at [450, 387] on icon "Next image" at bounding box center [451, 387] width 2 height 4
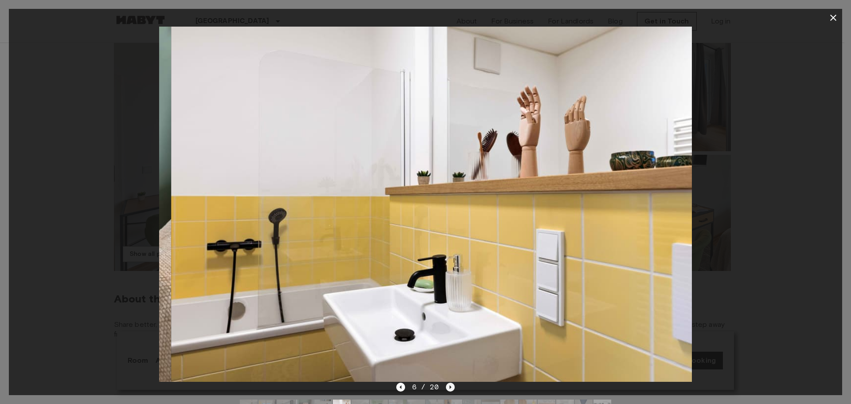
click at [450, 387] on icon "Next image" at bounding box center [451, 387] width 2 height 4
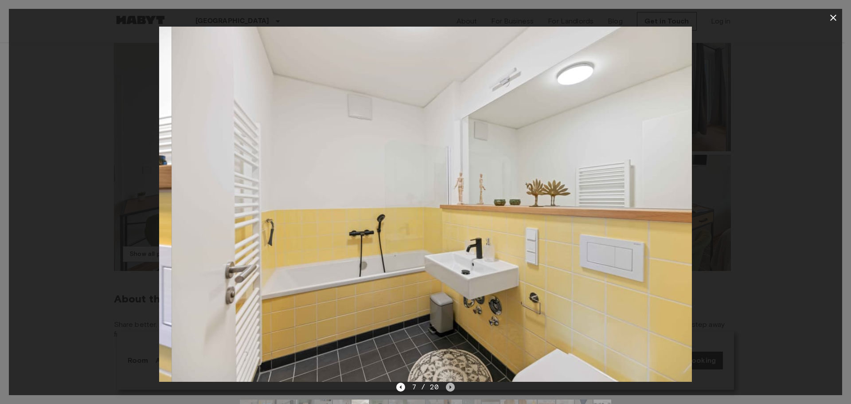
click at [450, 387] on icon "Next image" at bounding box center [451, 387] width 2 height 4
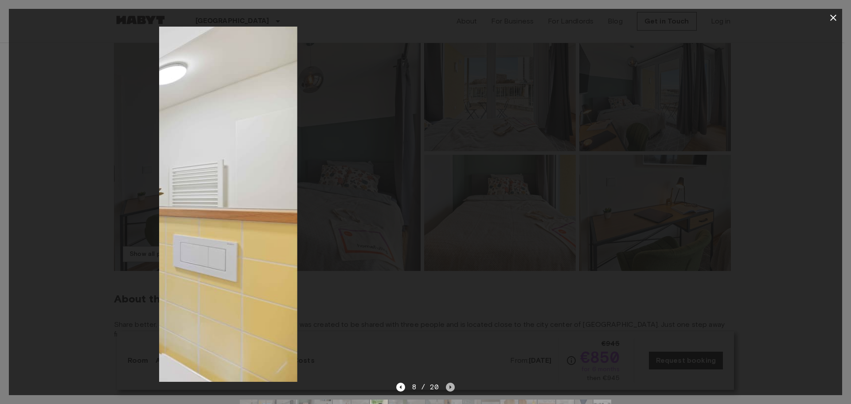
click at [450, 387] on icon "Next image" at bounding box center [451, 387] width 2 height 4
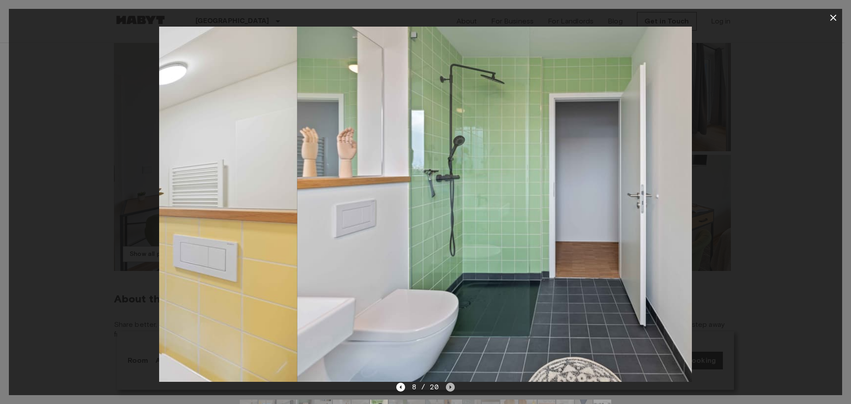
click at [450, 387] on icon "Next image" at bounding box center [451, 387] width 2 height 4
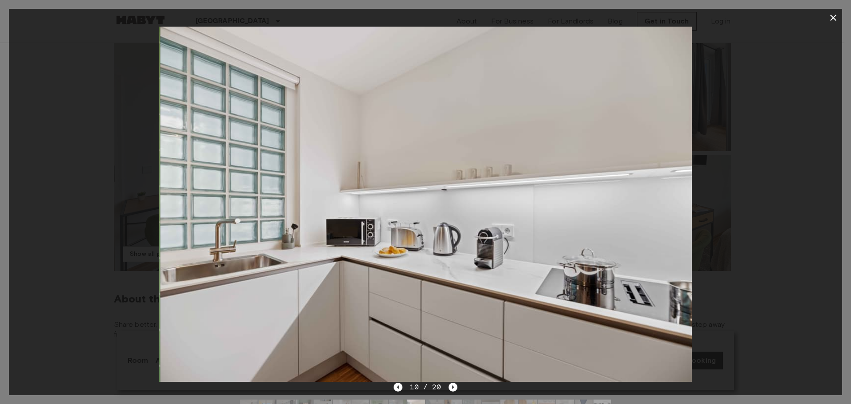
click at [828, 25] on button "button" at bounding box center [833, 18] width 18 height 18
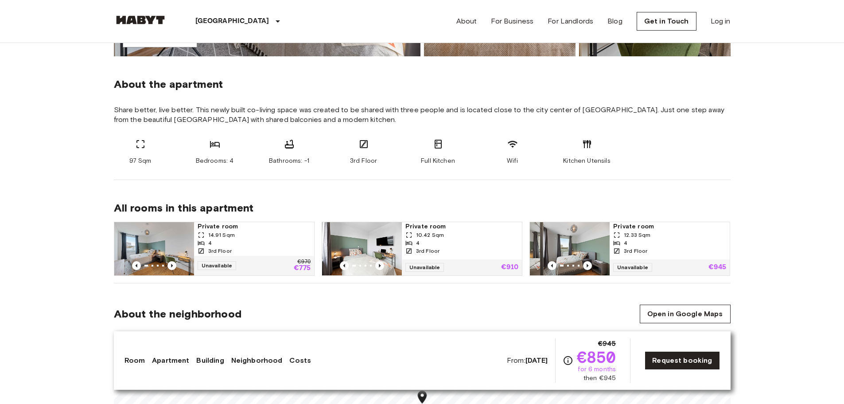
scroll to position [0, 0]
